Goal: Find specific page/section: Find specific page/section

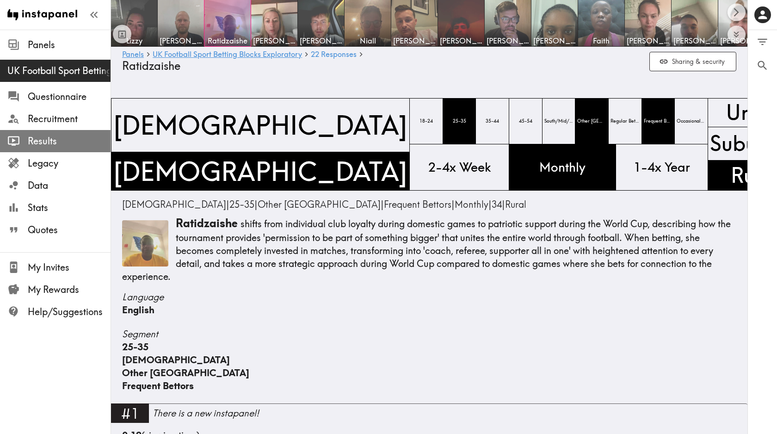
click at [53, 148] on span "Results" at bounding box center [69, 141] width 83 height 17
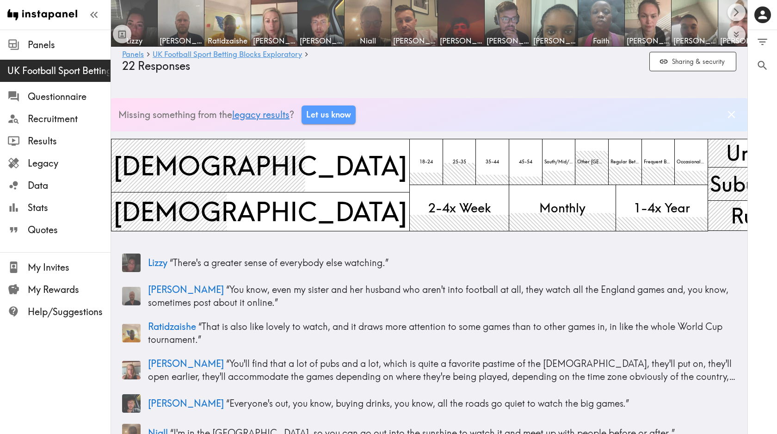
click at [277, 113] on link "legacy results" at bounding box center [260, 115] width 57 height 12
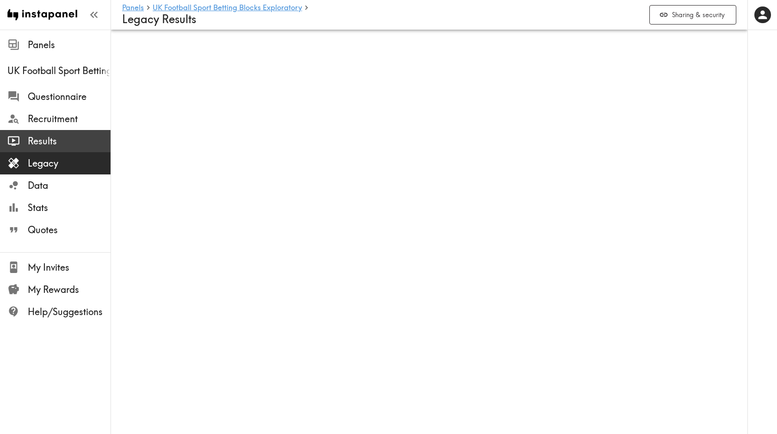
click at [56, 136] on span "Results" at bounding box center [69, 141] width 83 height 13
